Goal: Register for event/course

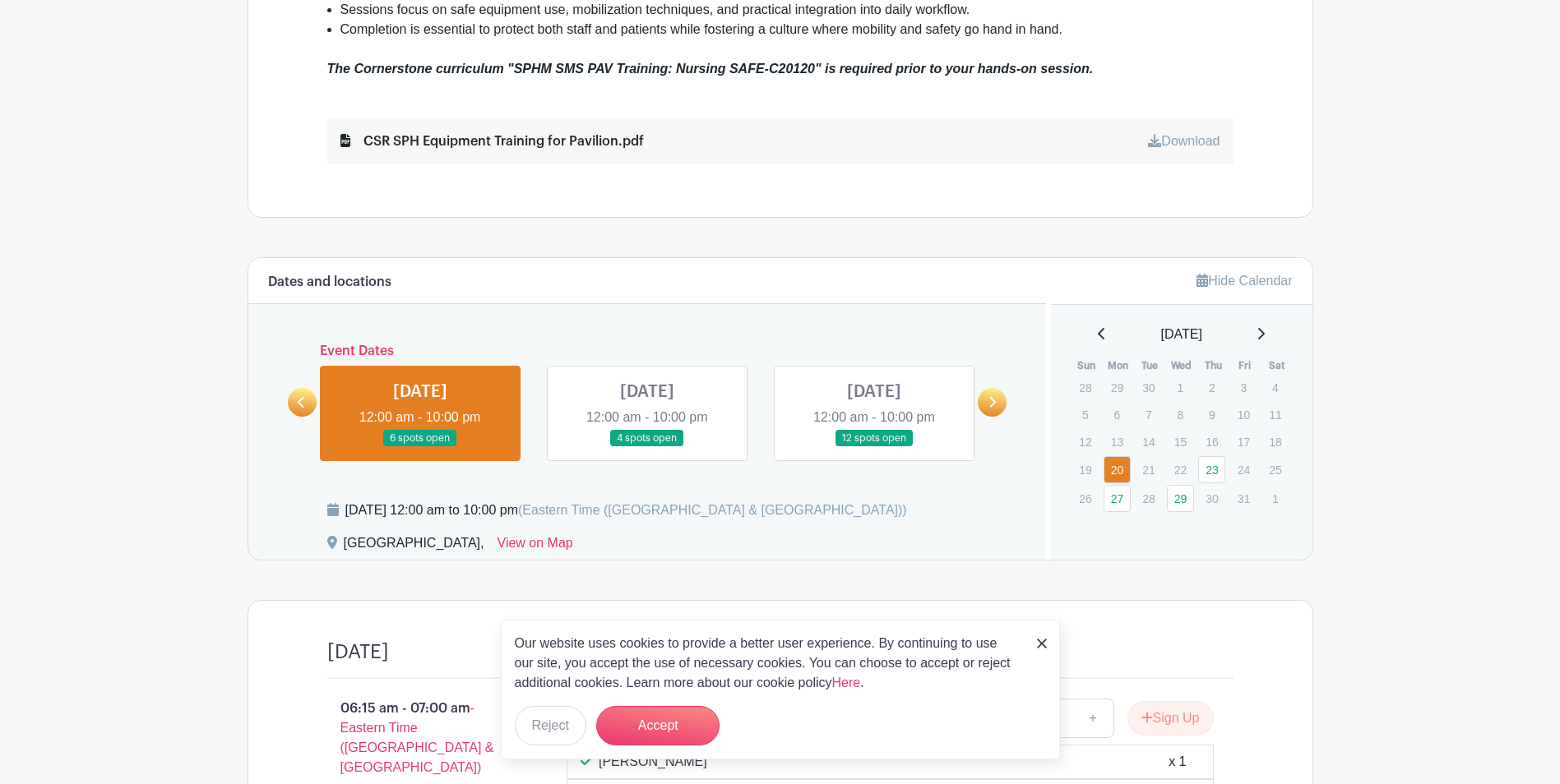
scroll to position [822, 0]
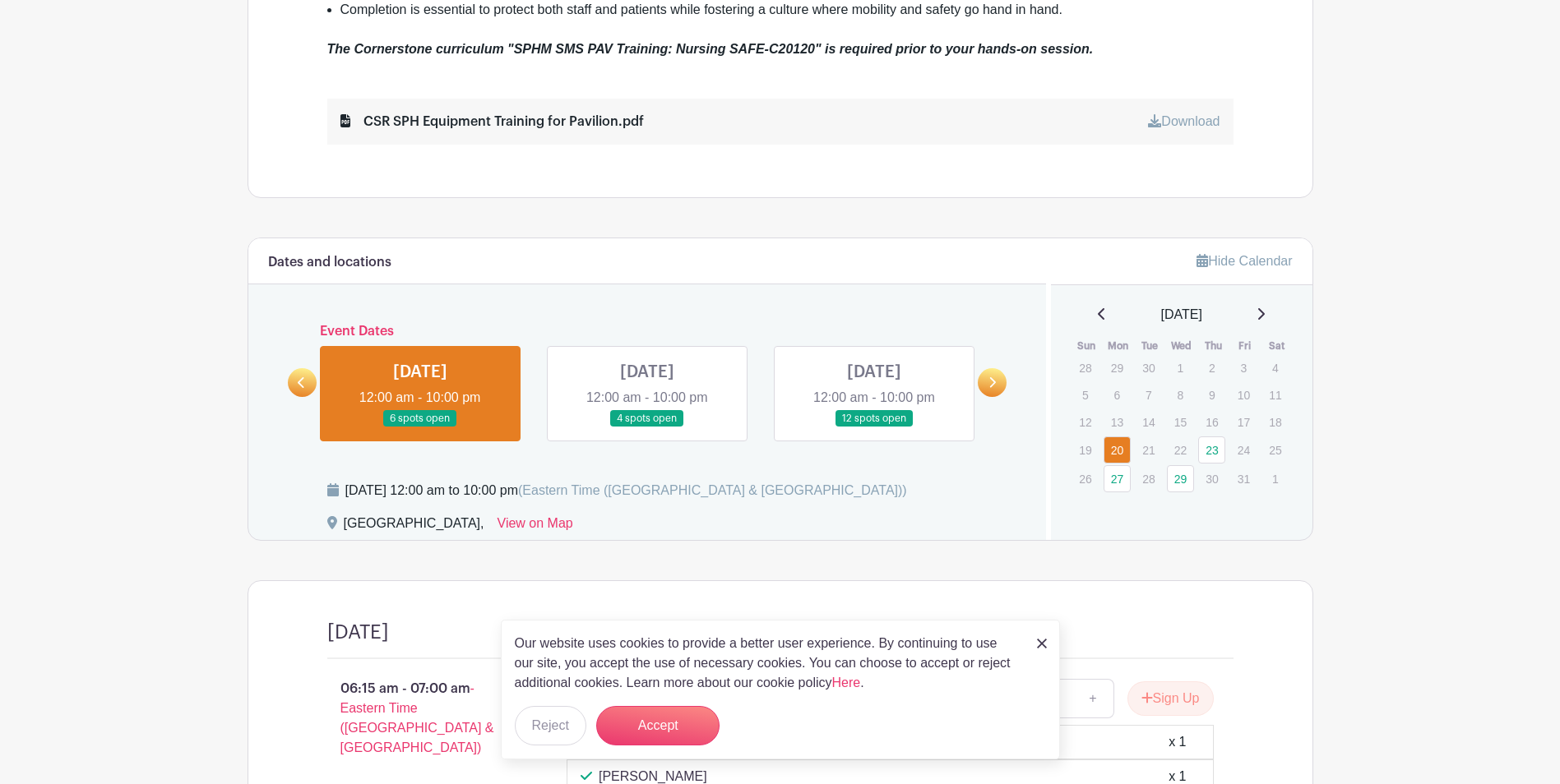
click at [420, 428] on link at bounding box center [420, 428] width 0 height 0
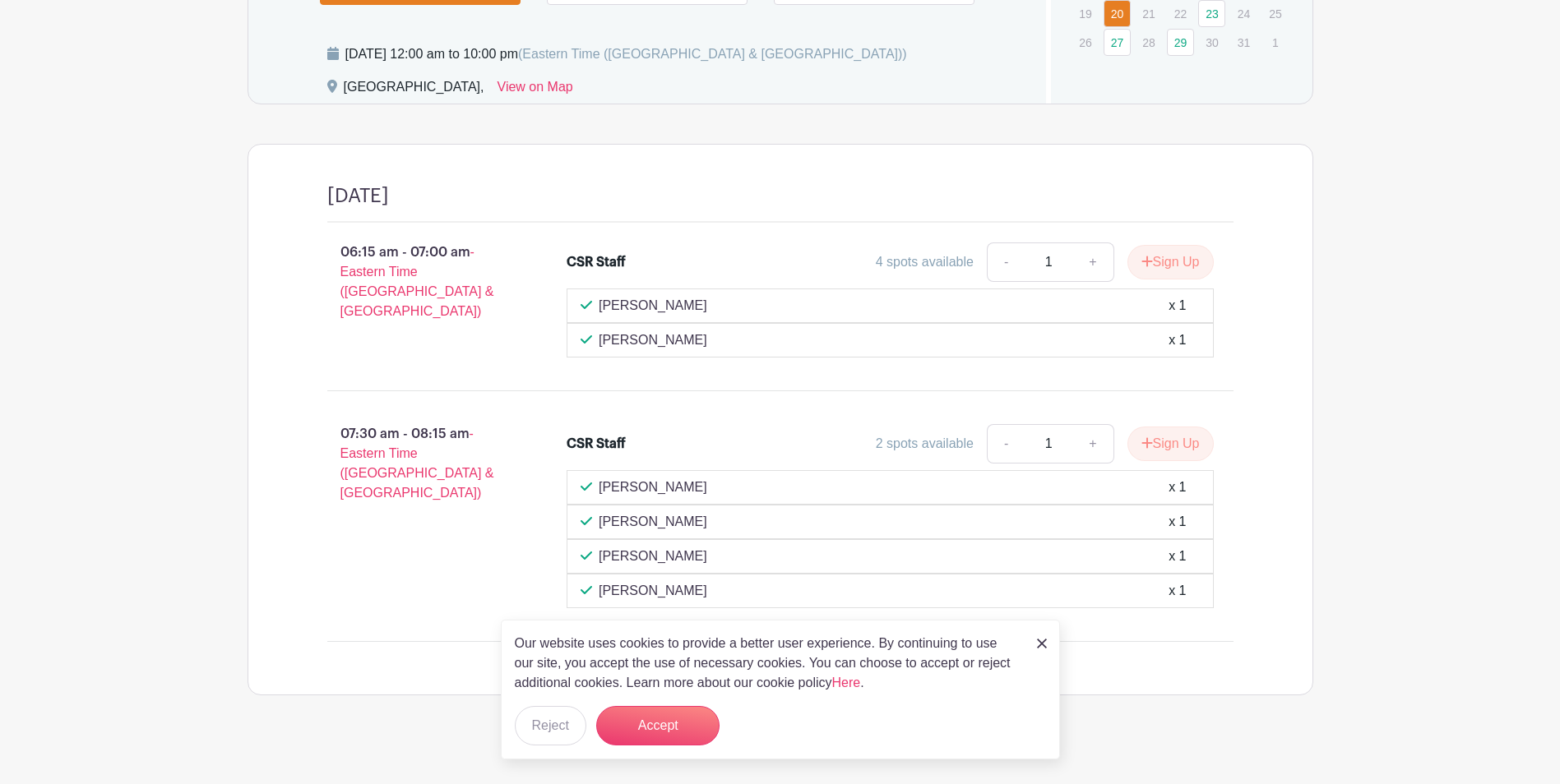
scroll to position [1272, 0]
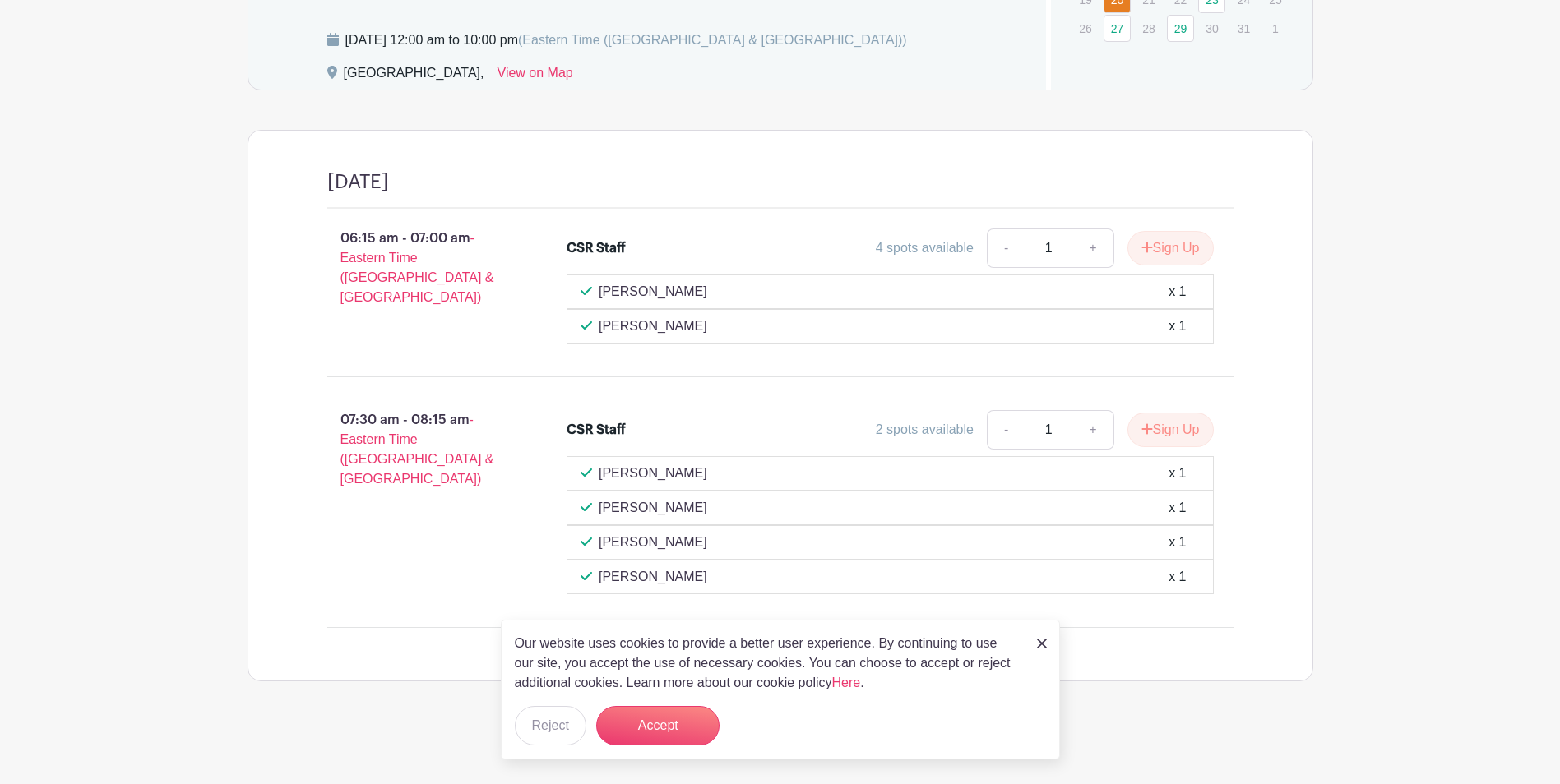
click at [1042, 641] on img at bounding box center [1041, 643] width 10 height 10
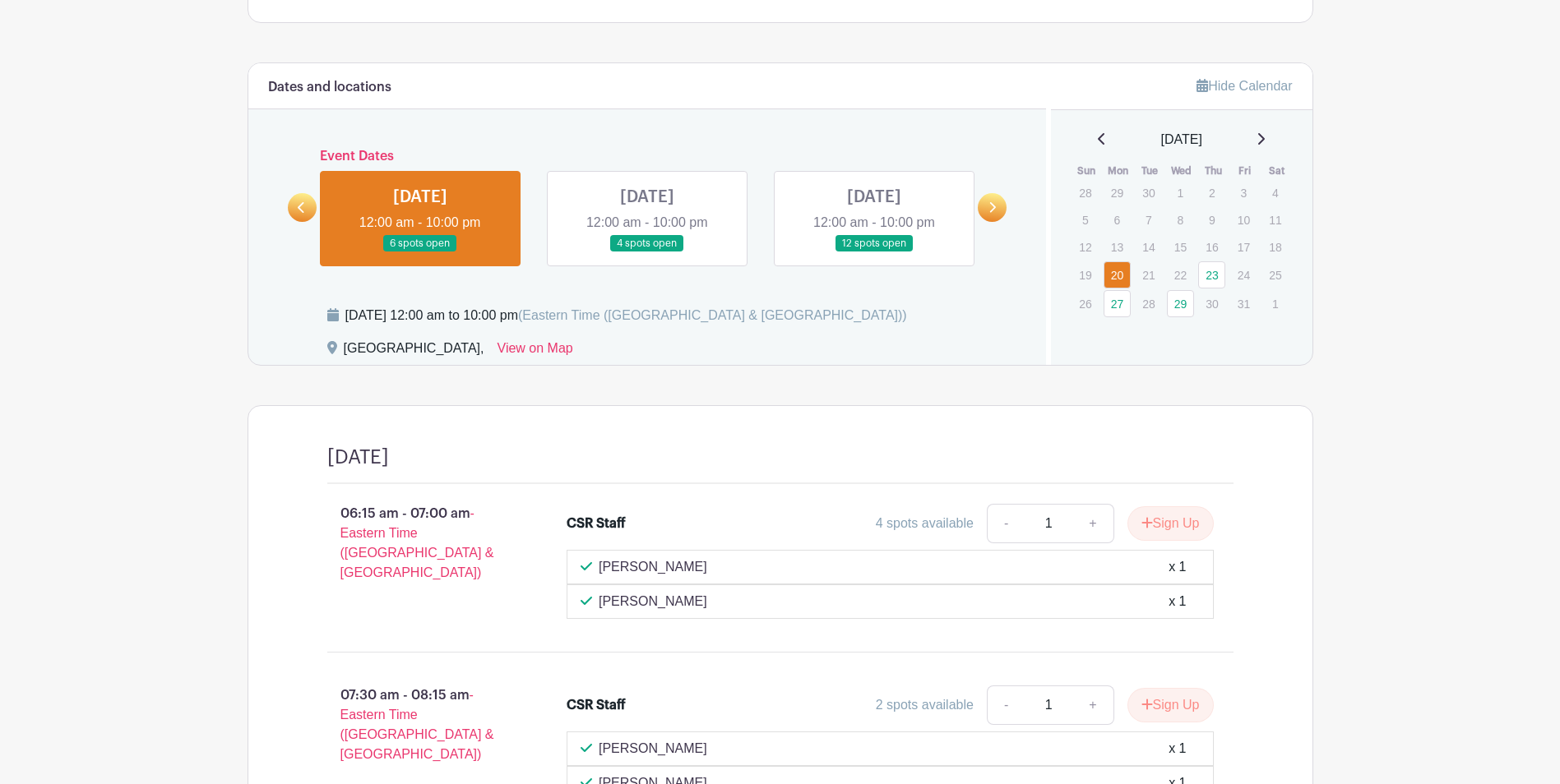
scroll to position [1026, 0]
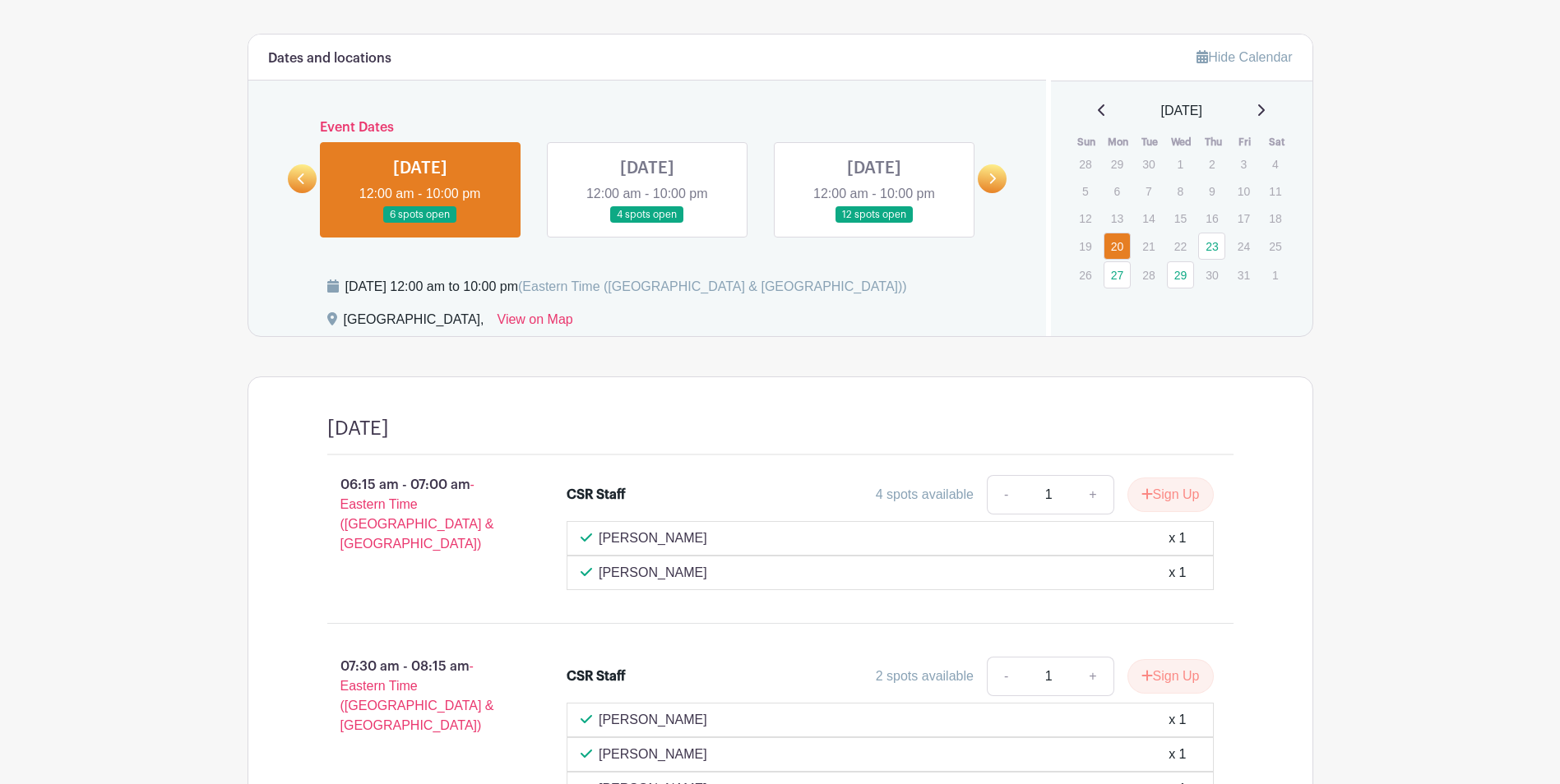
click at [990, 174] on icon at bounding box center [992, 179] width 7 height 12
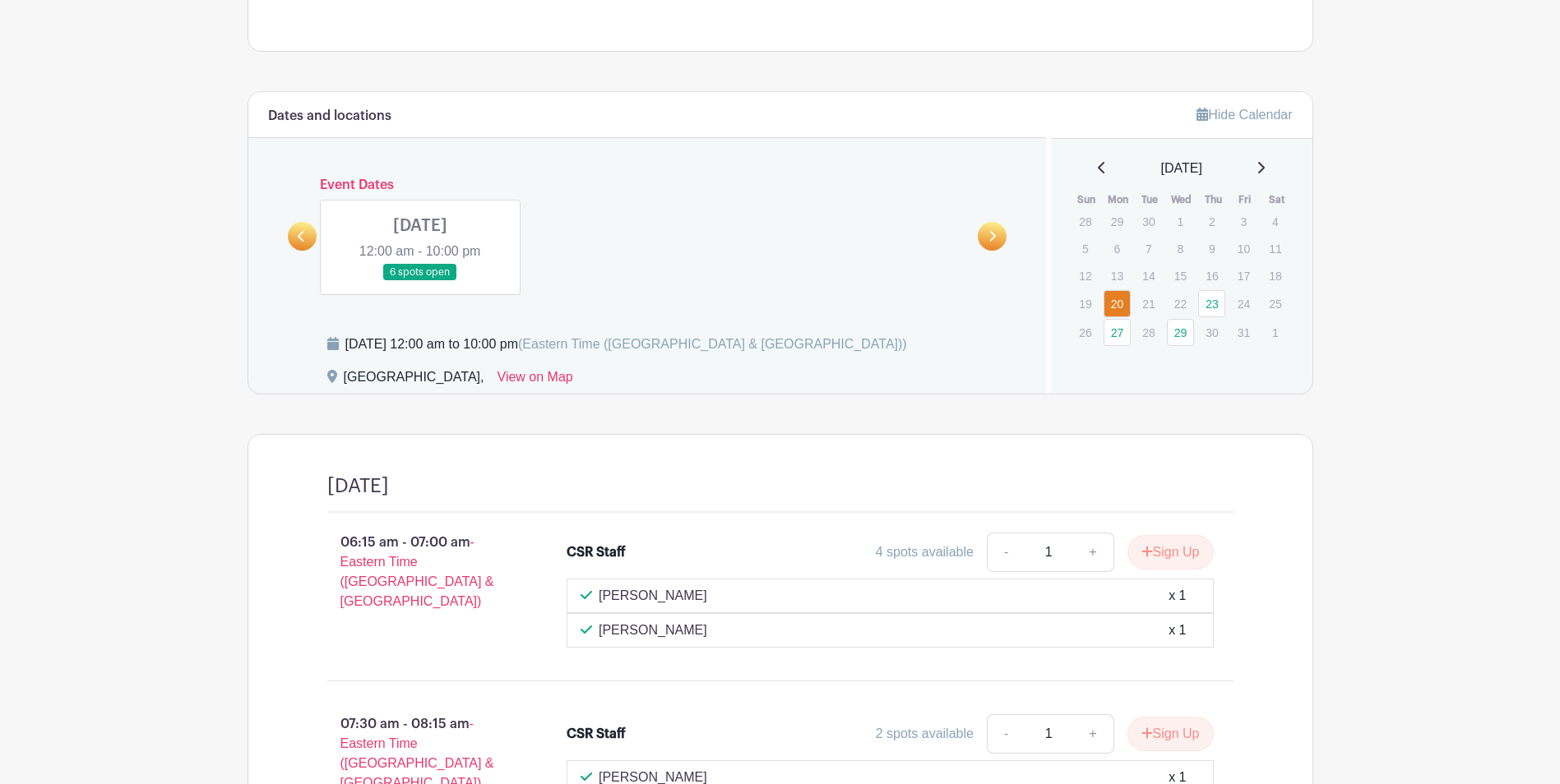
scroll to position [780, 0]
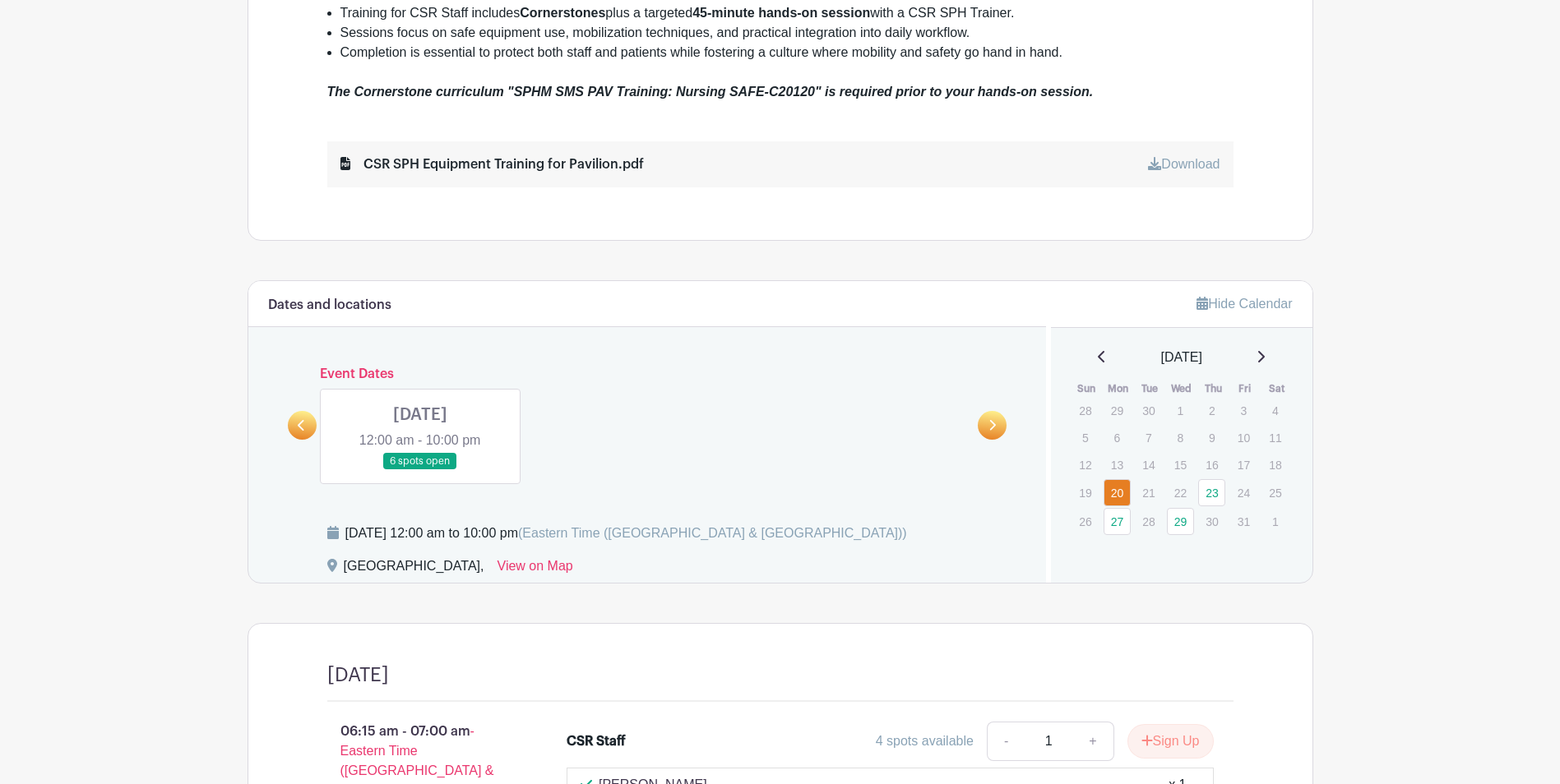
click at [1264, 360] on icon at bounding box center [1260, 356] width 8 height 13
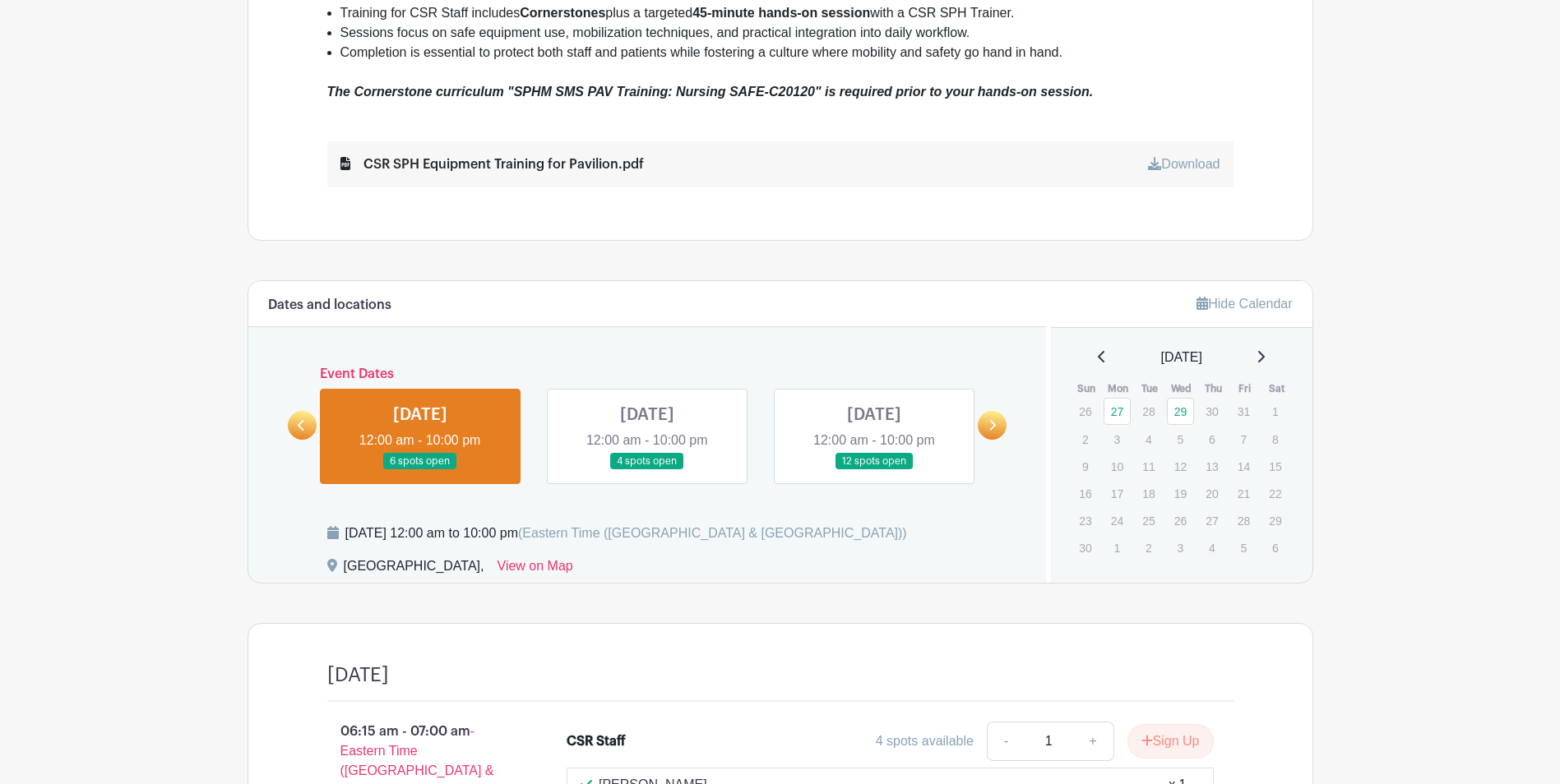
click at [1098, 348] on link at bounding box center [1101, 357] width 8 height 19
click at [647, 470] on link at bounding box center [647, 470] width 0 height 0
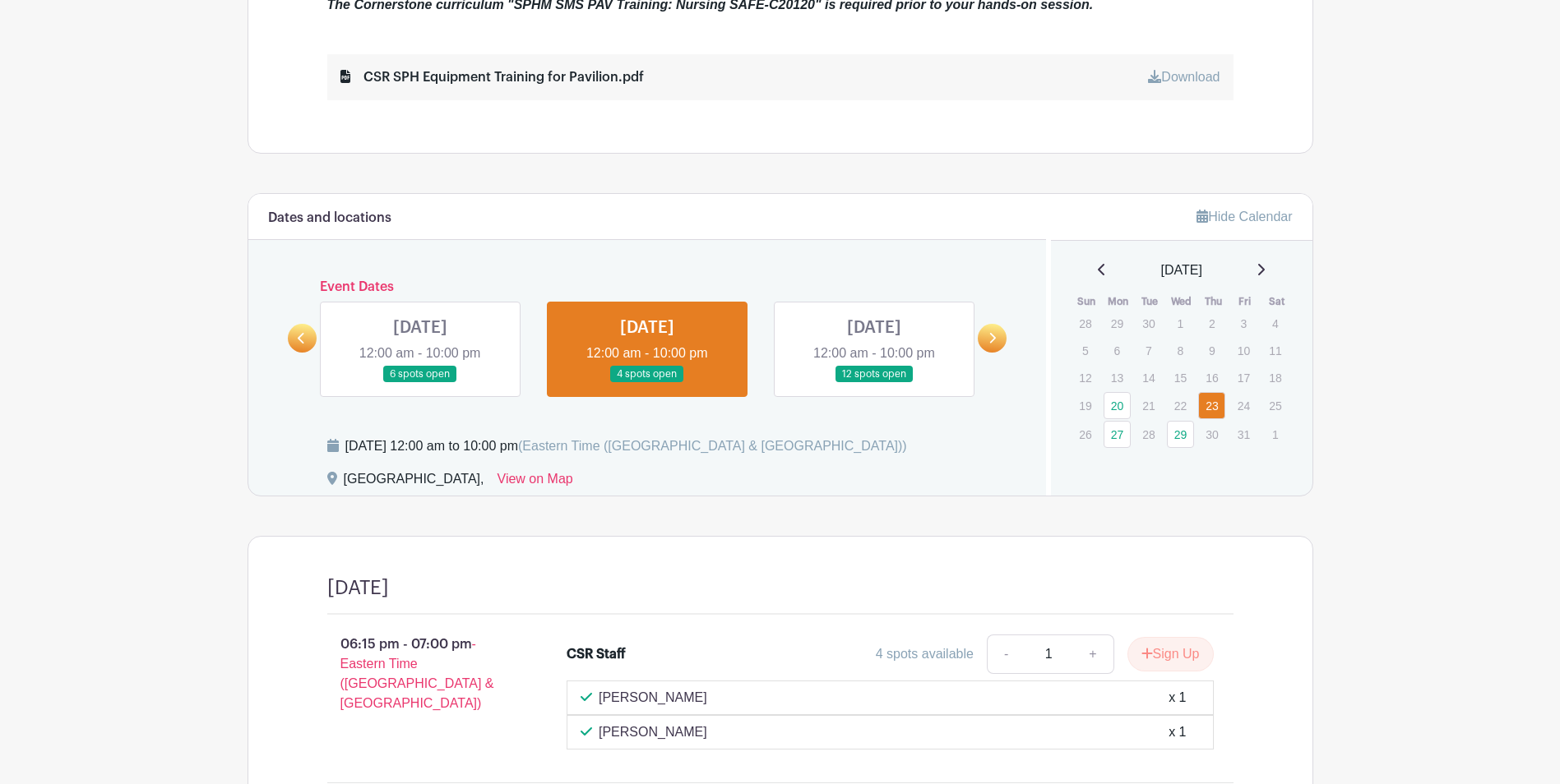
scroll to position [1022, 0]
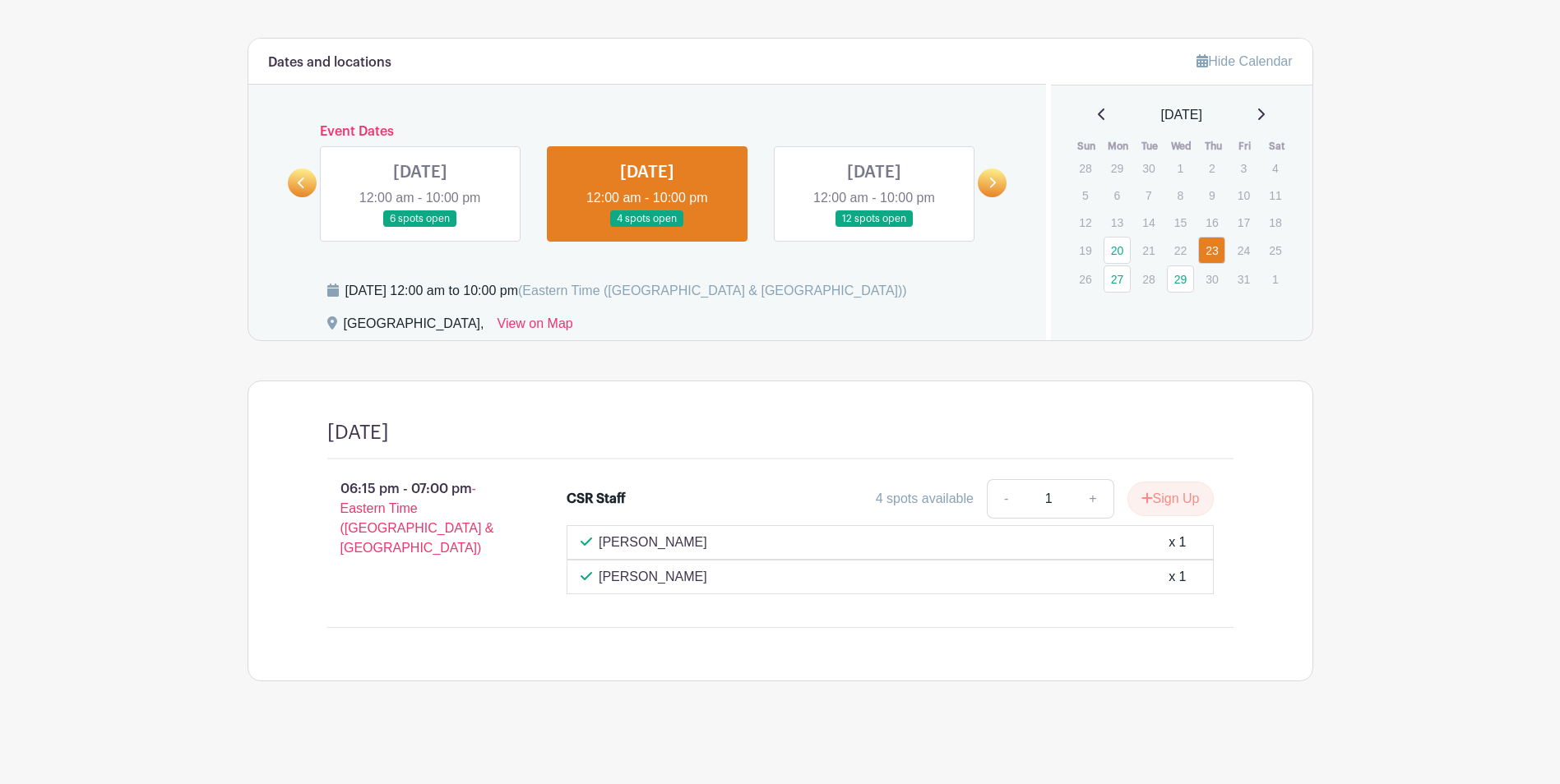
click at [874, 228] on link at bounding box center [874, 228] width 0 height 0
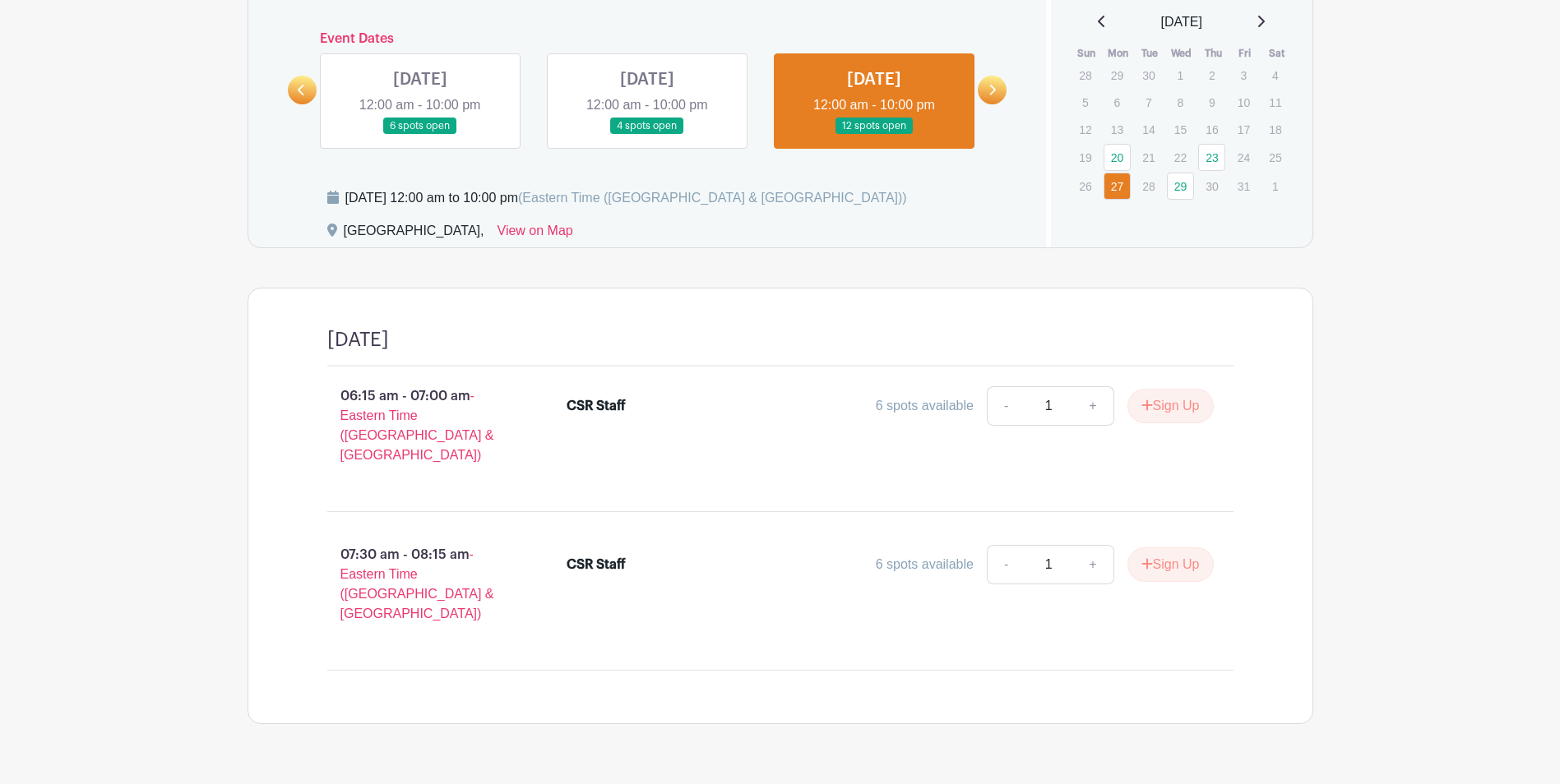
scroll to position [1118, 0]
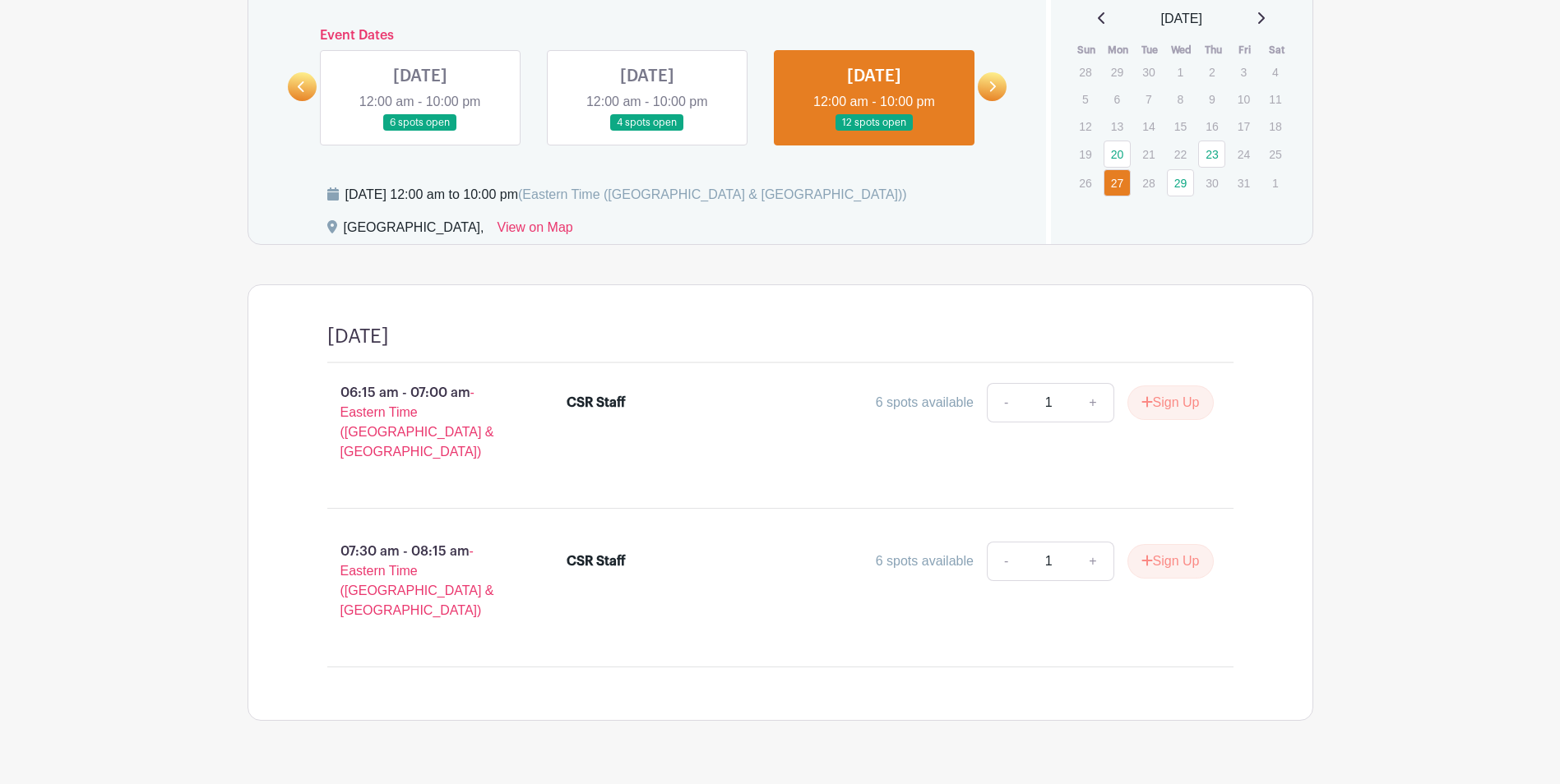
click at [997, 97] on link at bounding box center [992, 86] width 29 height 29
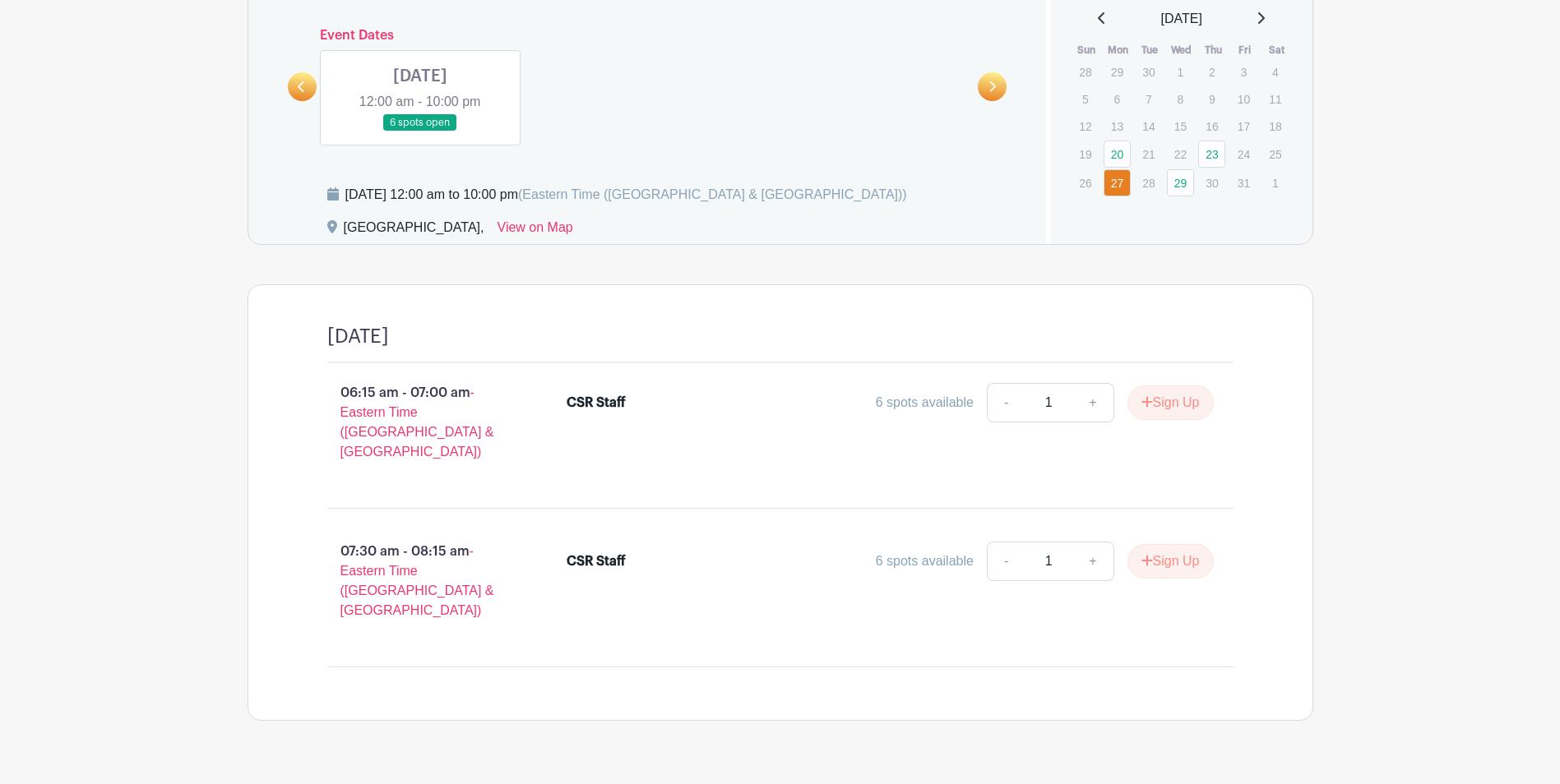
click at [420, 131] on link at bounding box center [420, 131] width 0 height 0
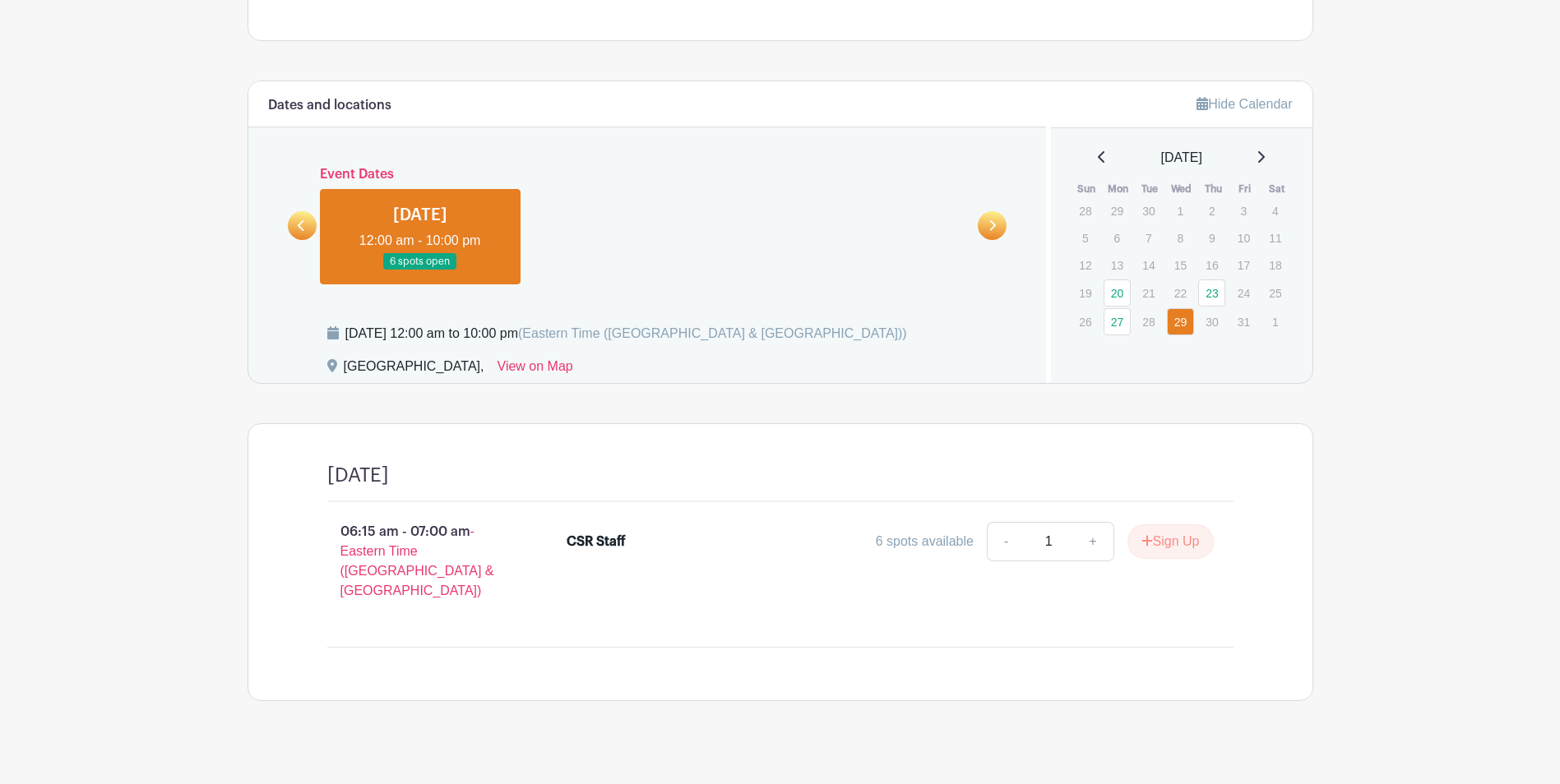
click at [286, 205] on div "Dates and locations Event Dates [DATE] 12:00 am - 10:00 pm 6 spots open [DATE] …" at bounding box center [647, 231] width 798 height 302
click at [288, 215] on div at bounding box center [302, 225] width 29 height 29
click at [304, 225] on icon at bounding box center [301, 225] width 7 height 12
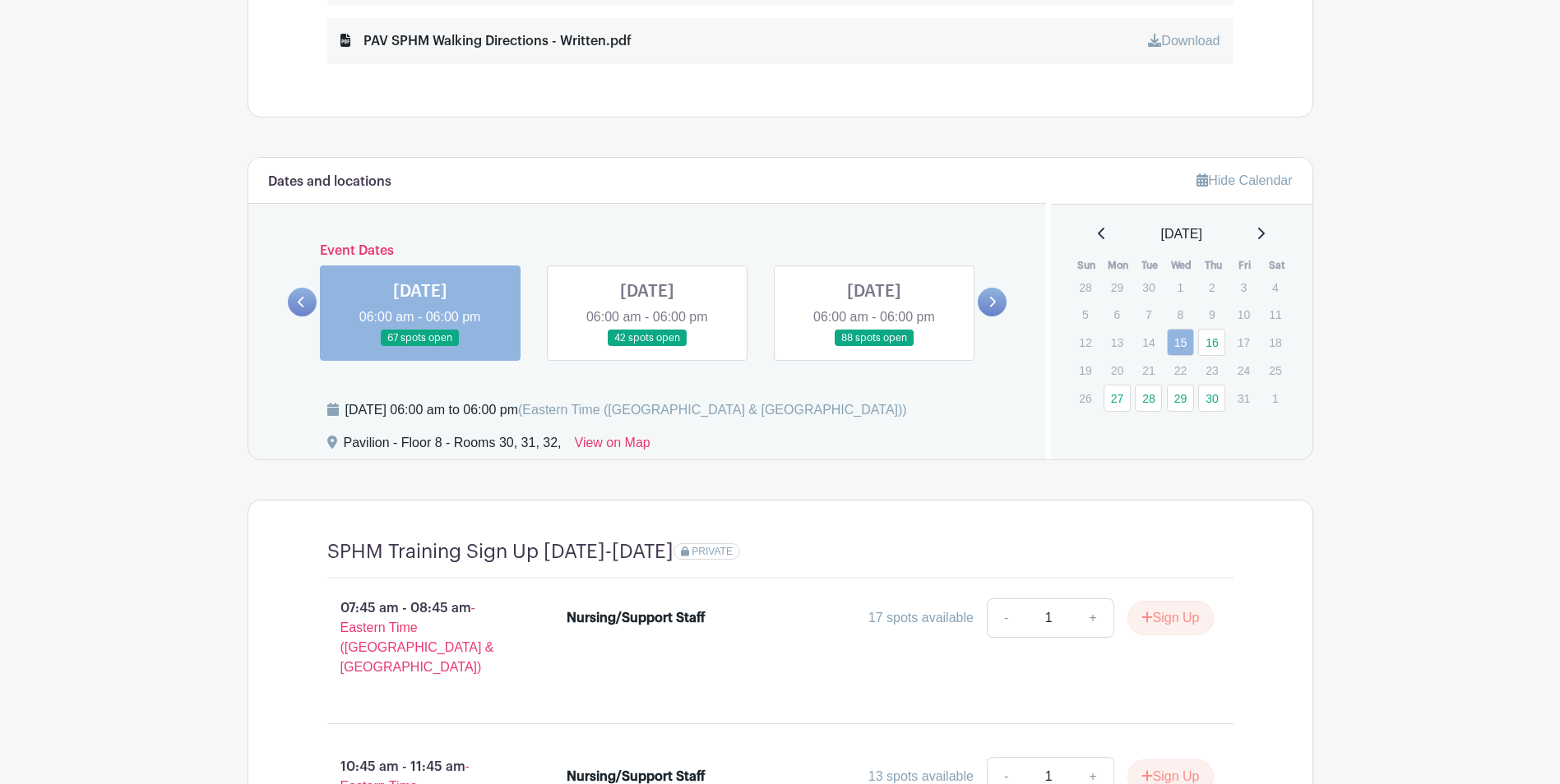
scroll to position [1284, 0]
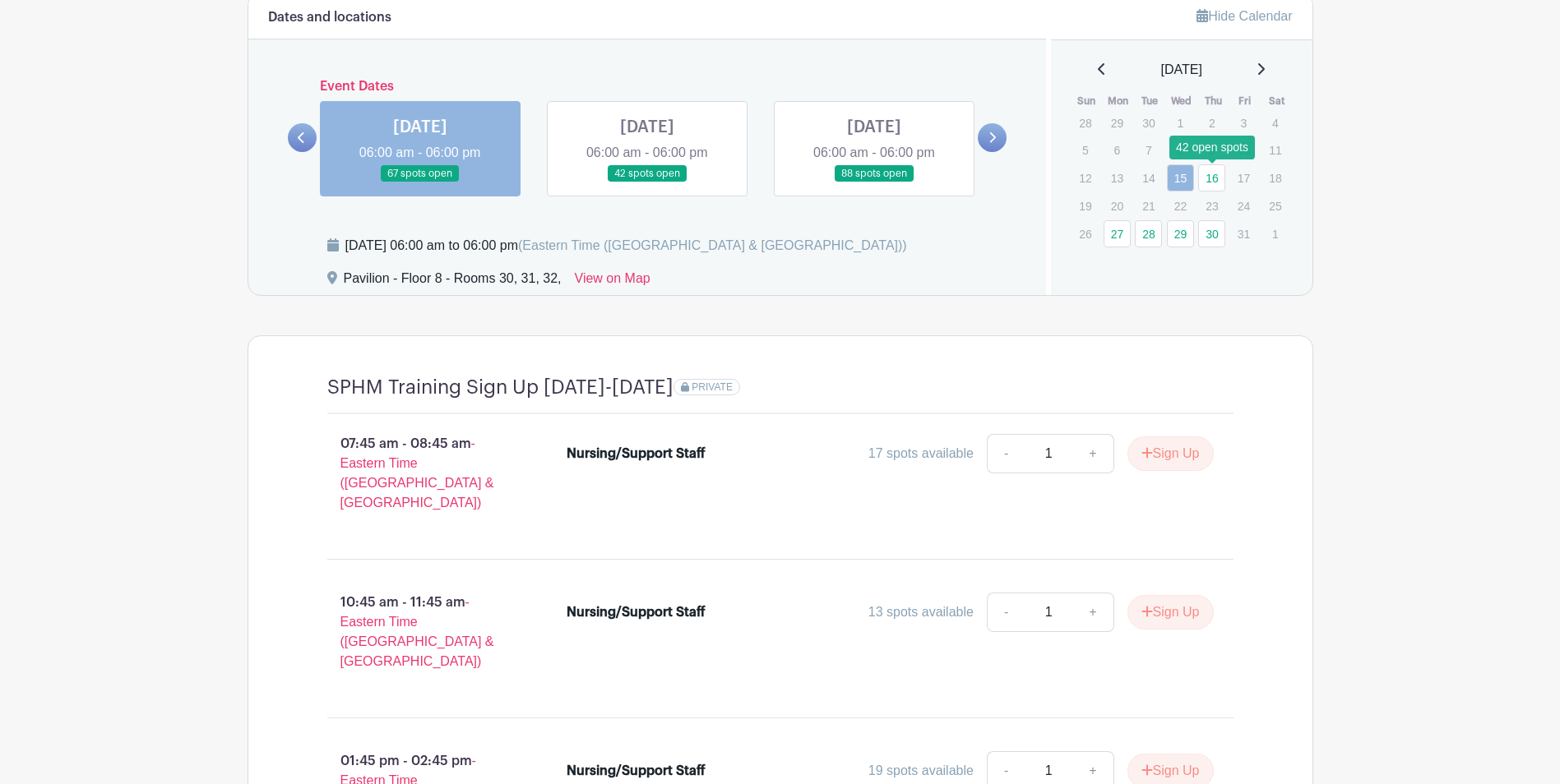
click at [1209, 176] on link "16" at bounding box center [1211, 178] width 27 height 27
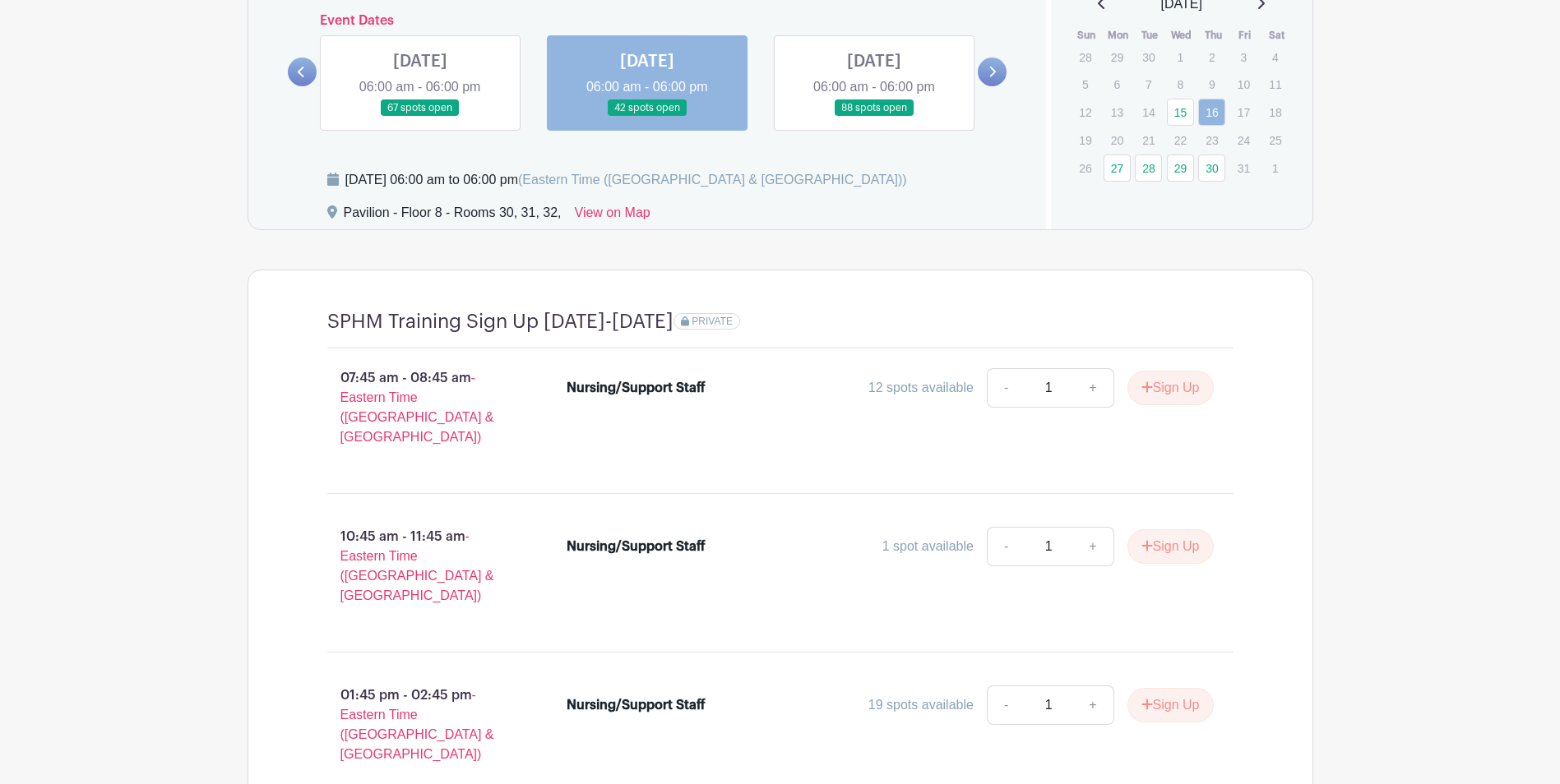
scroll to position [1448, 0]
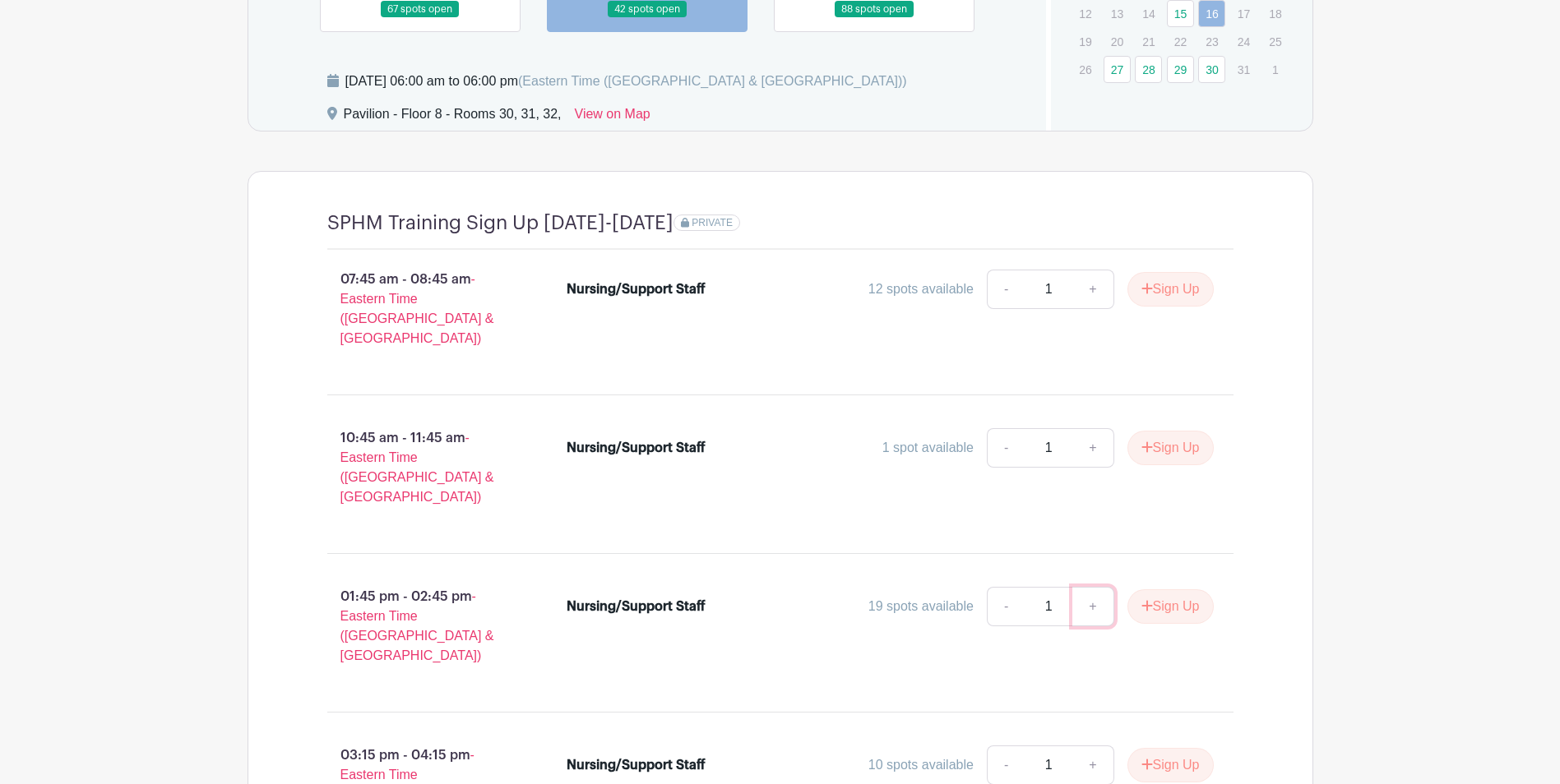
click at [1092, 587] on link "+" at bounding box center [1093, 606] width 41 height 40
click at [1004, 587] on link "-" at bounding box center [1005, 606] width 38 height 40
type input "1"
click at [1166, 590] on button "Sign Up" at bounding box center [1171, 606] width 86 height 34
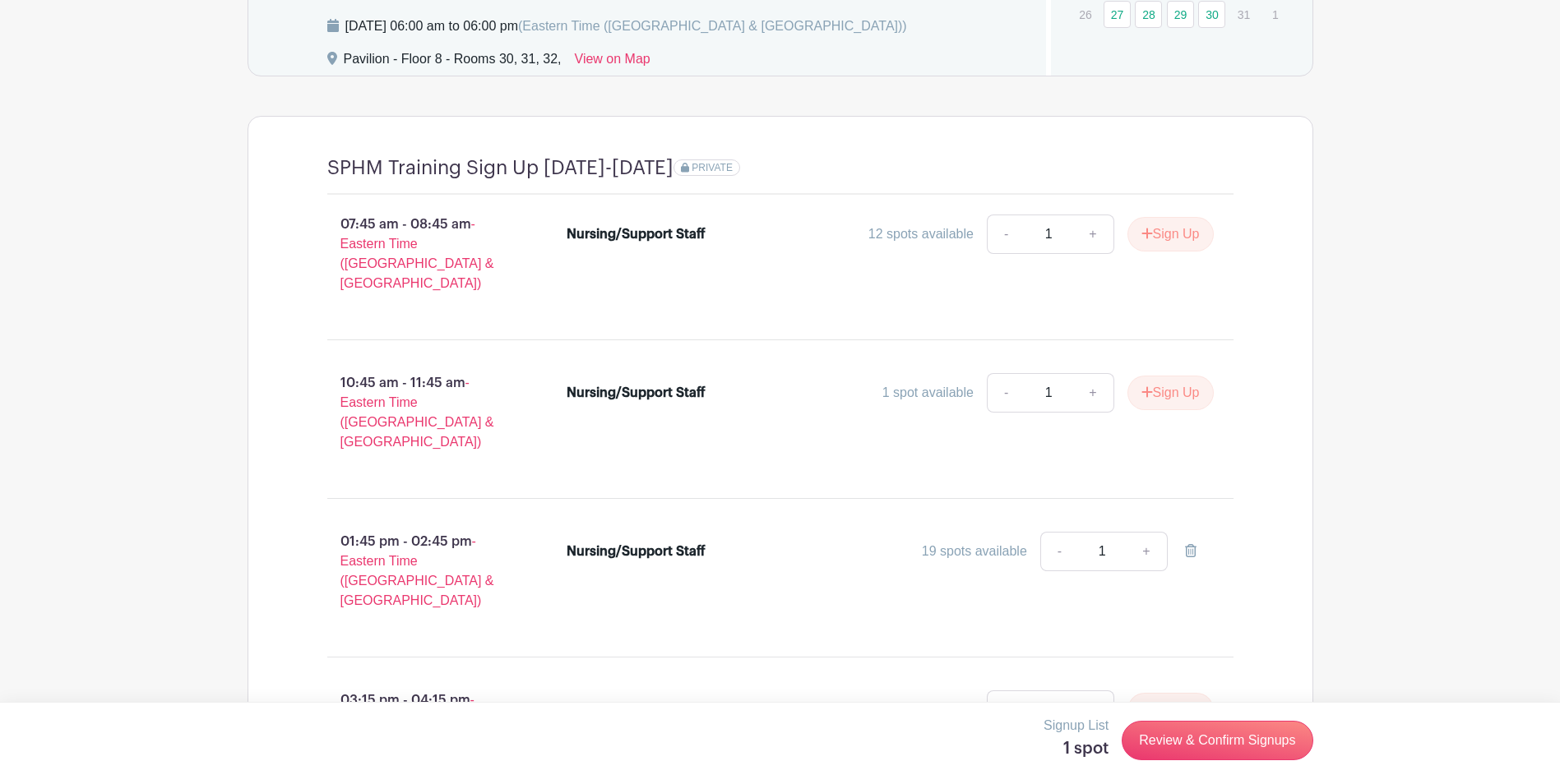
scroll to position [1530, 0]
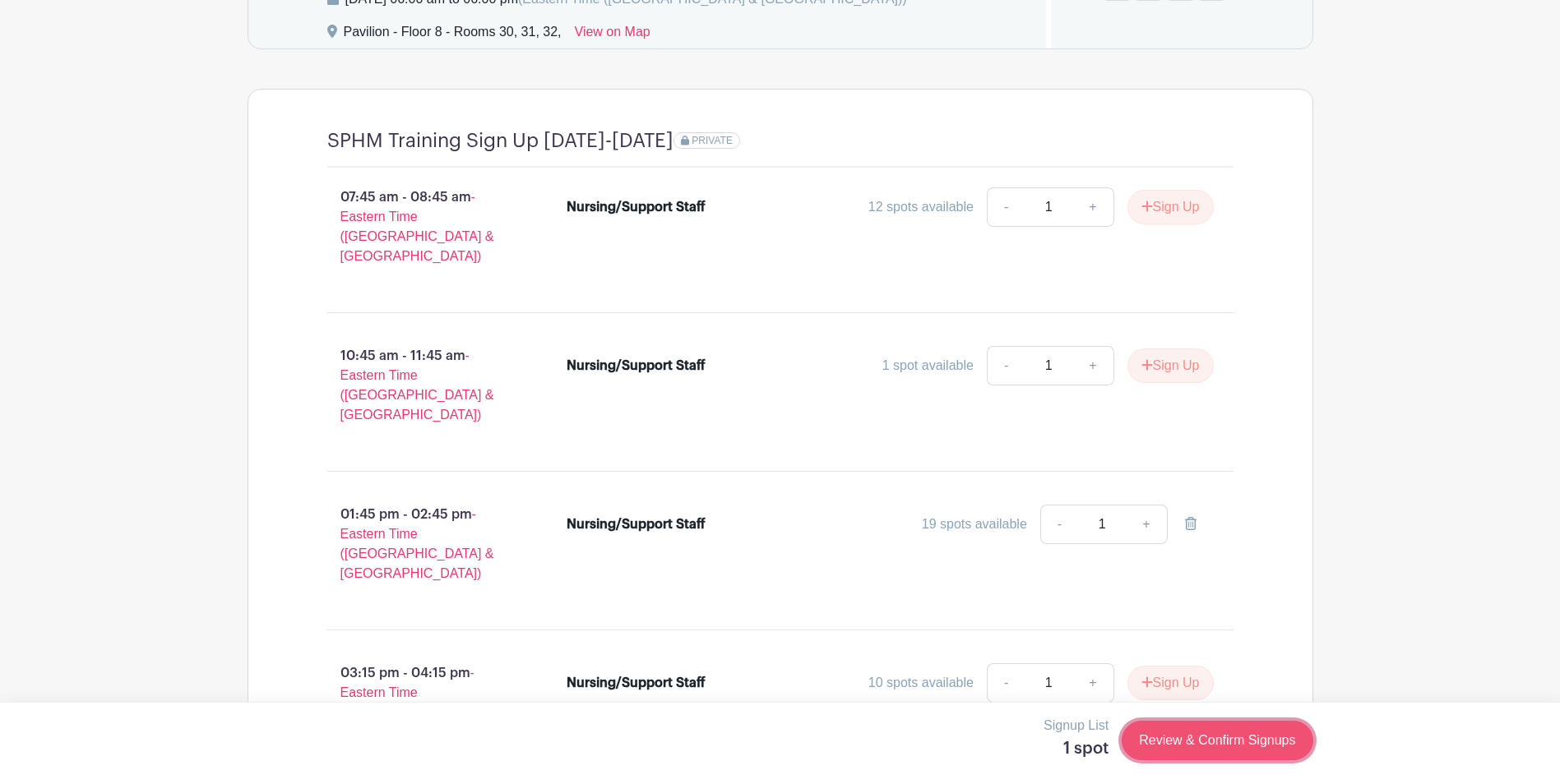
click at [1205, 745] on link "Review & Confirm Signups" at bounding box center [1217, 740] width 191 height 40
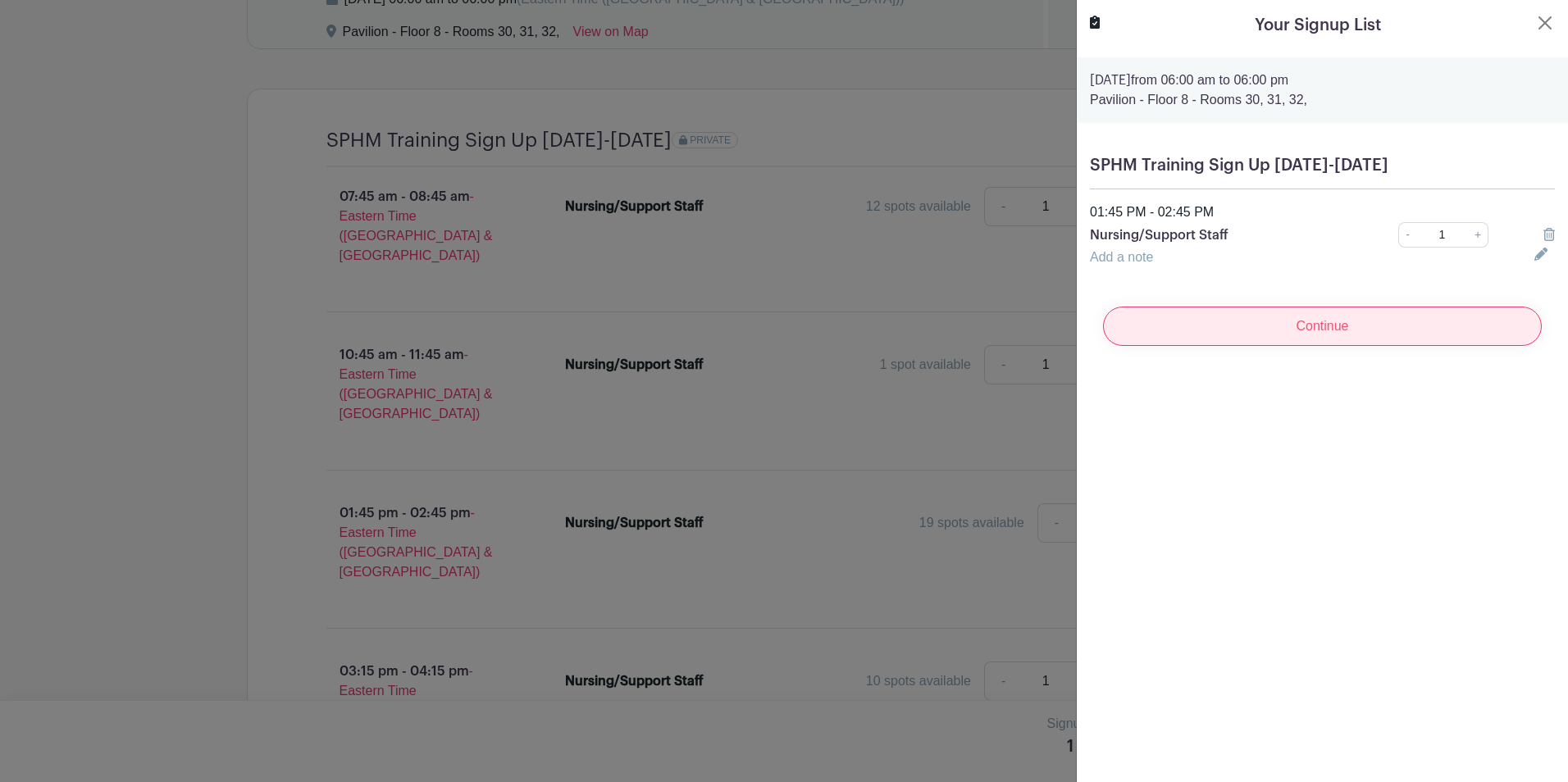
click at [1302, 331] on input "Continue" at bounding box center [1322, 326] width 439 height 39
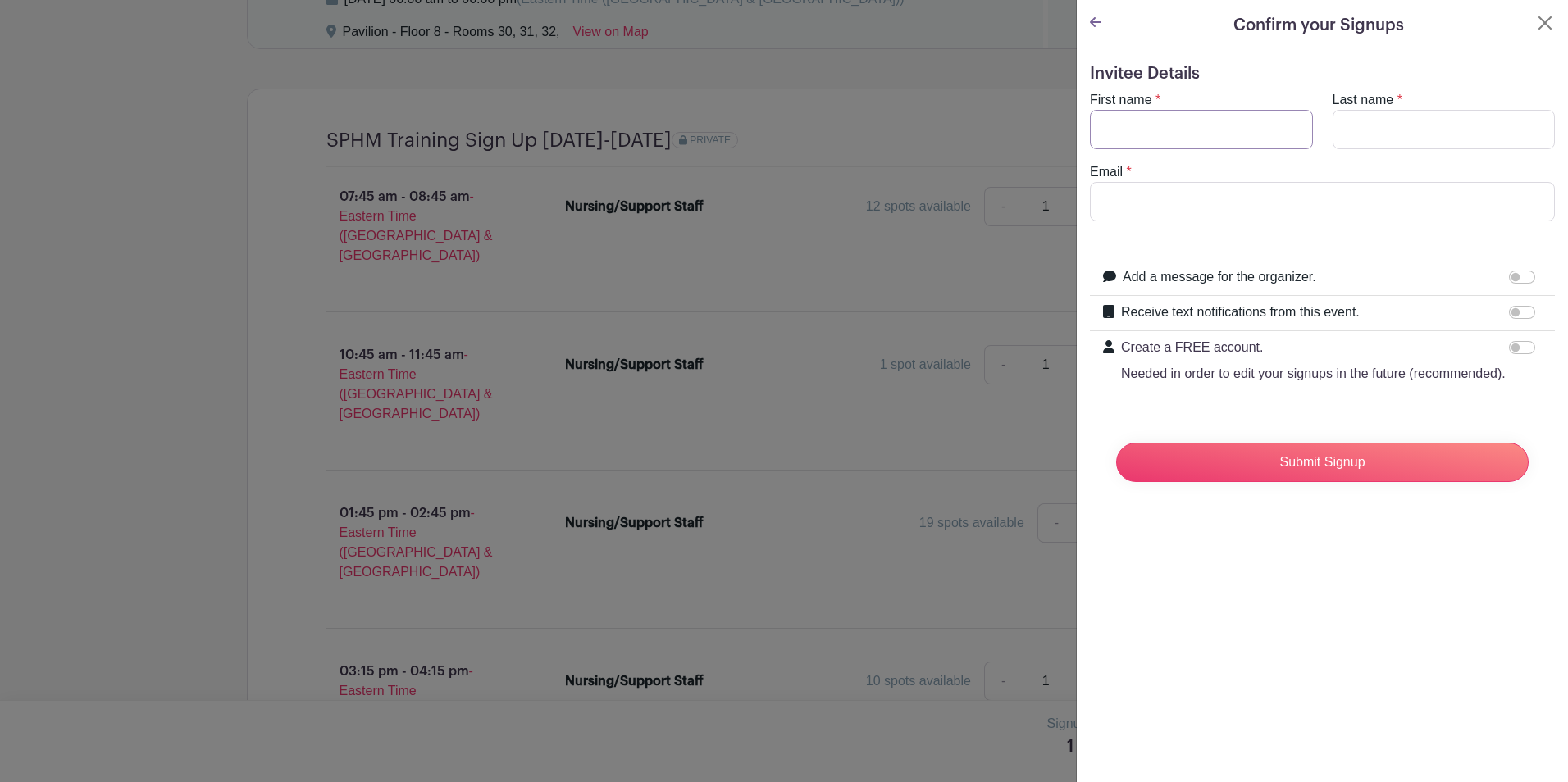
click at [1169, 124] on input "First name" at bounding box center [1202, 129] width 223 height 39
type input "Lilian"
type input "Boufakhreddine"
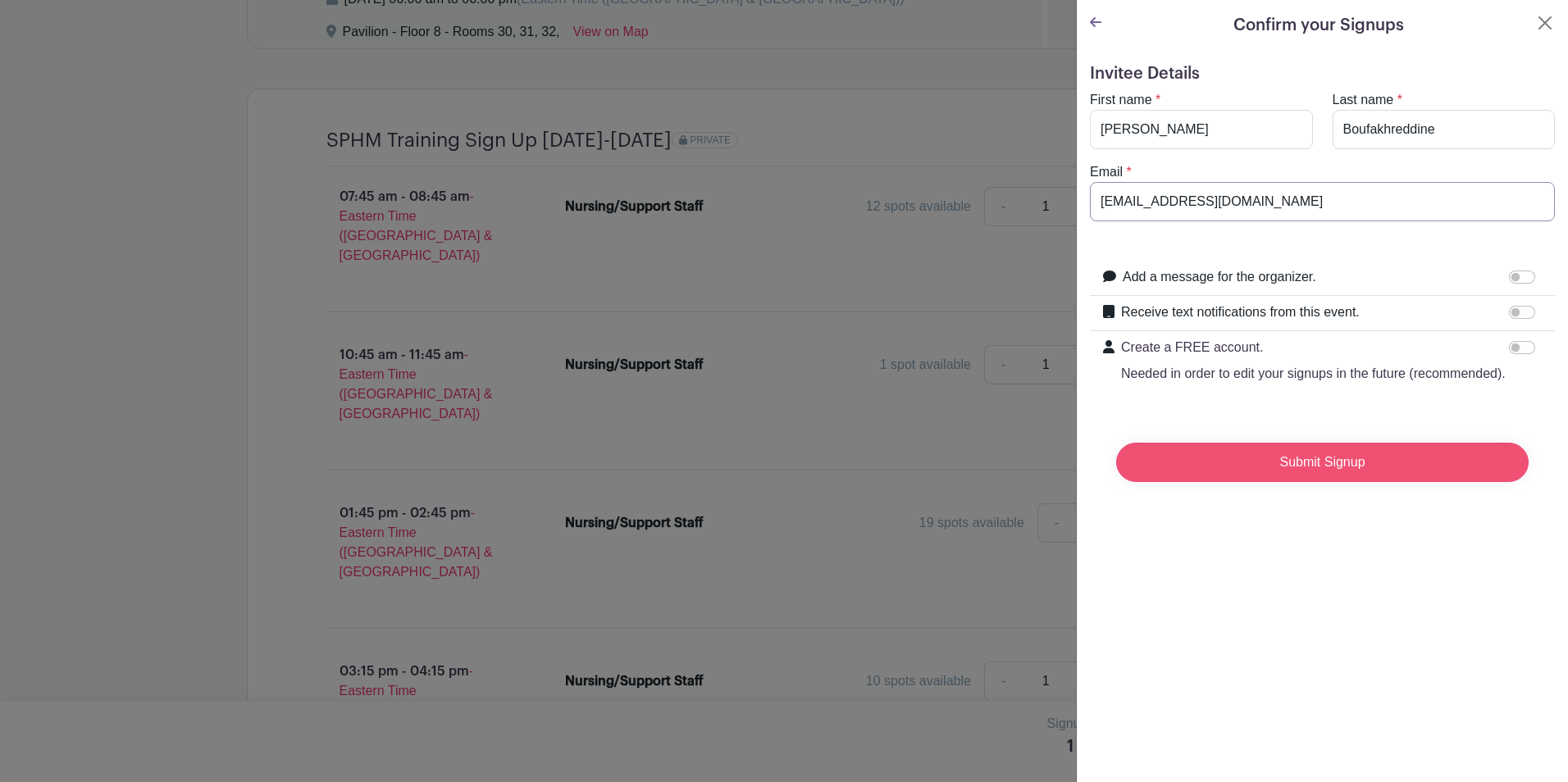
type input "boufakhr@umich.edu"
click at [1452, 480] on input "Submit Signup" at bounding box center [1322, 462] width 413 height 39
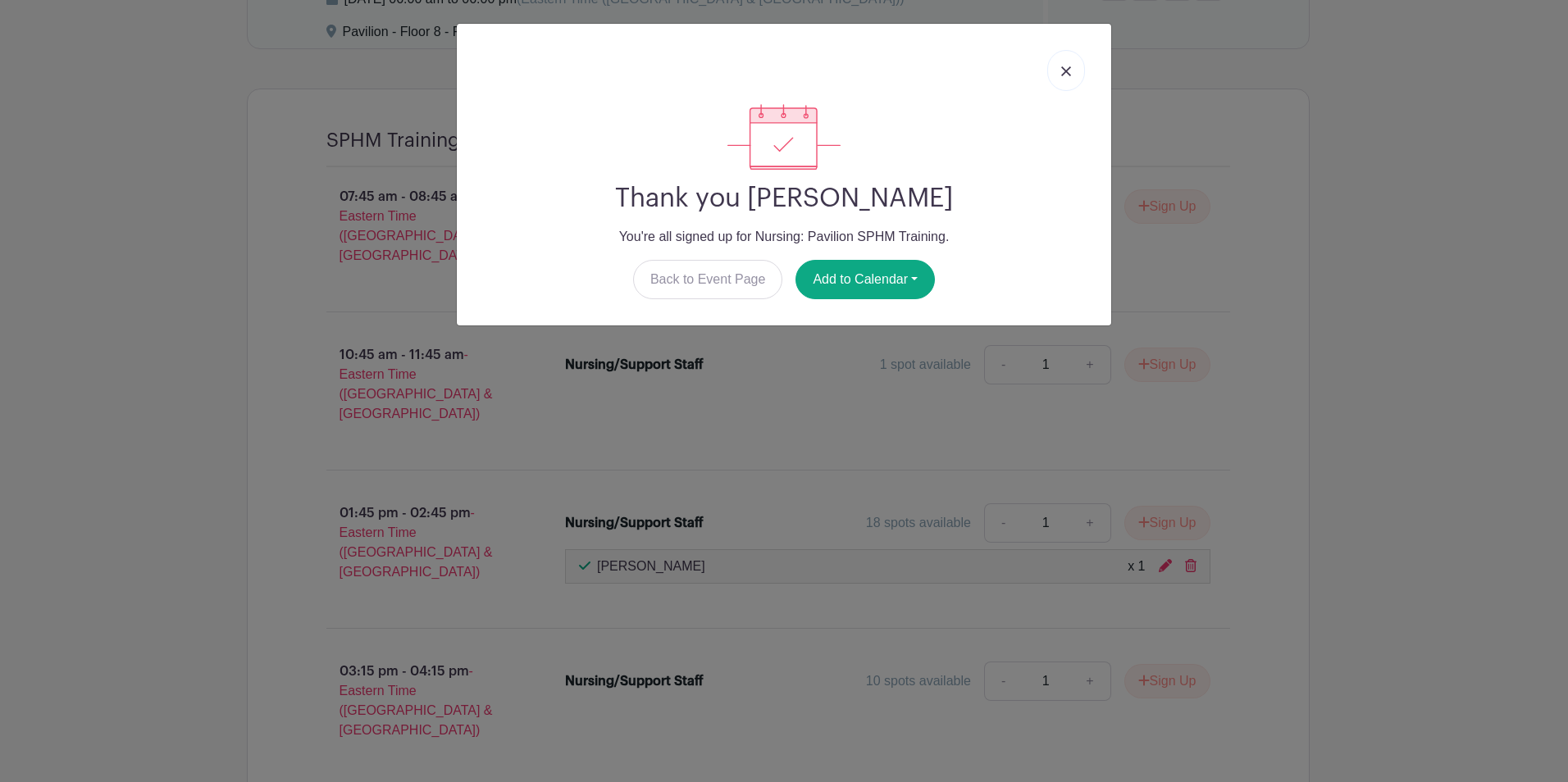
click at [1066, 69] on img at bounding box center [1066, 71] width 10 height 10
